Goal: Task Accomplishment & Management: Use online tool/utility

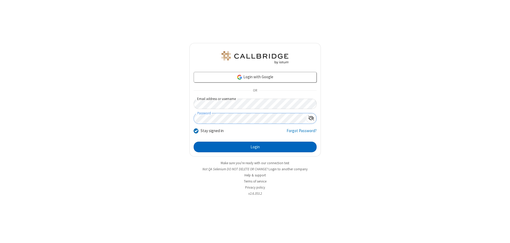
click at [255, 147] on button "Login" at bounding box center [255, 147] width 123 height 11
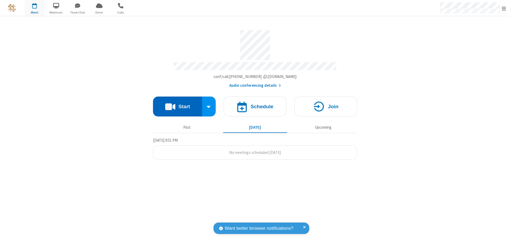
click at [177, 104] on button "Start" at bounding box center [177, 107] width 49 height 20
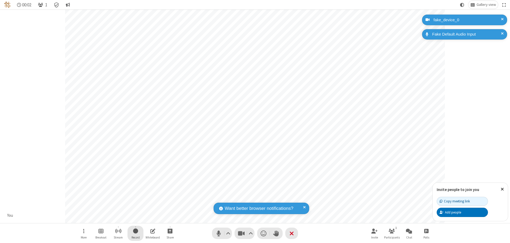
click at [135, 233] on span "Start recording" at bounding box center [135, 231] width 5 height 7
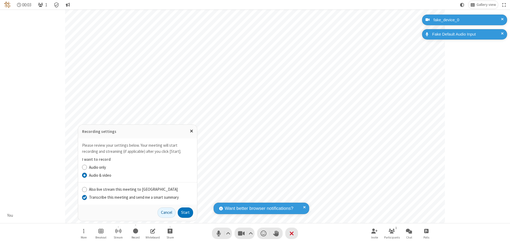
click at [84, 197] on input "Transcribe this meeting and send me a smart summary" at bounding box center [84, 198] width 5 height 6
click at [141, 175] on label "Audio & video" at bounding box center [141, 176] width 104 height 6
click at [87, 175] on input "Audio & video" at bounding box center [84, 176] width 5 height 6
click at [185, 213] on button "Start" at bounding box center [185, 213] width 15 height 11
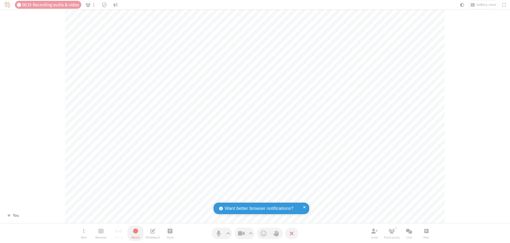
click at [135, 233] on span "Stop recording" at bounding box center [135, 231] width 6 height 7
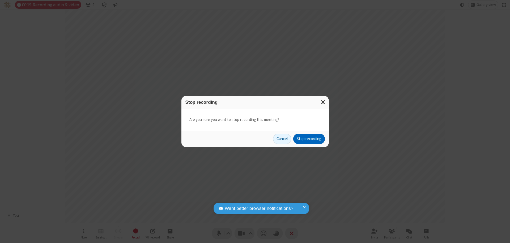
click at [309, 139] on button "Stop recording" at bounding box center [309, 139] width 32 height 11
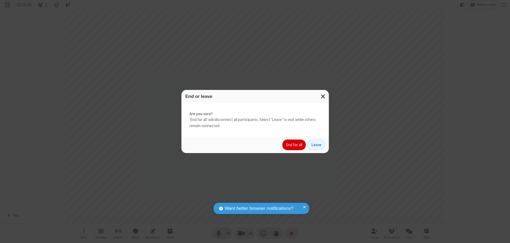
click at [294, 145] on button "End for all" at bounding box center [293, 145] width 23 height 11
